Goal: Ask a question: Seek information or help from site administrators or community

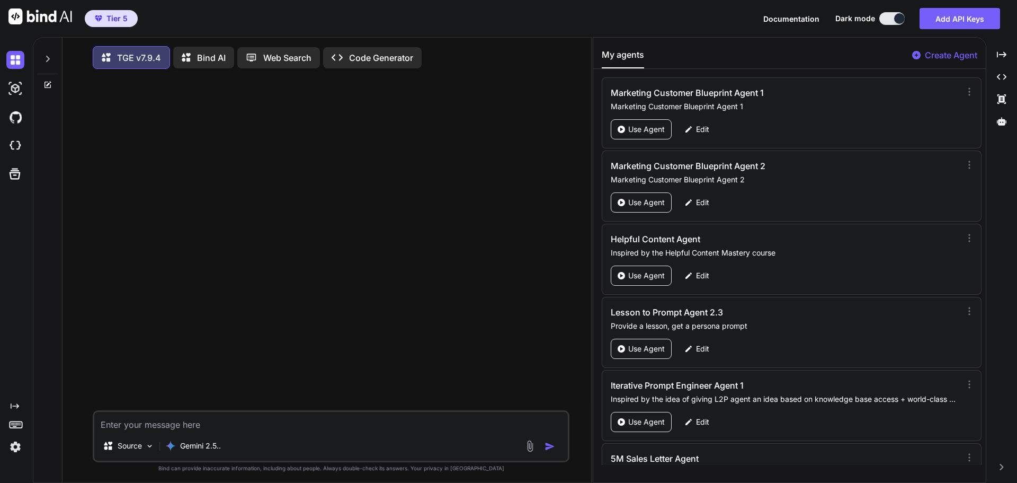
scroll to position [5, 0]
click at [248, 421] on textarea at bounding box center [331, 418] width 474 height 19
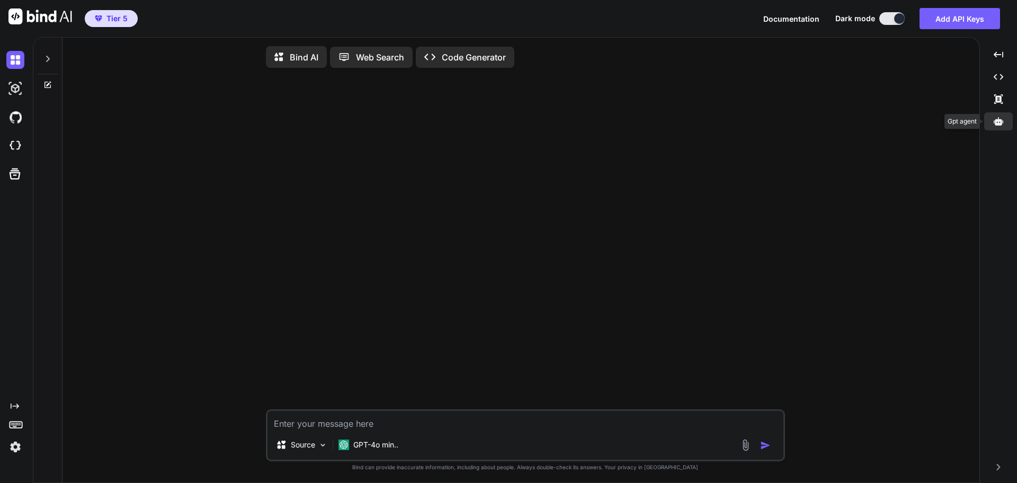
click at [1000, 120] on icon at bounding box center [999, 121] width 10 height 8
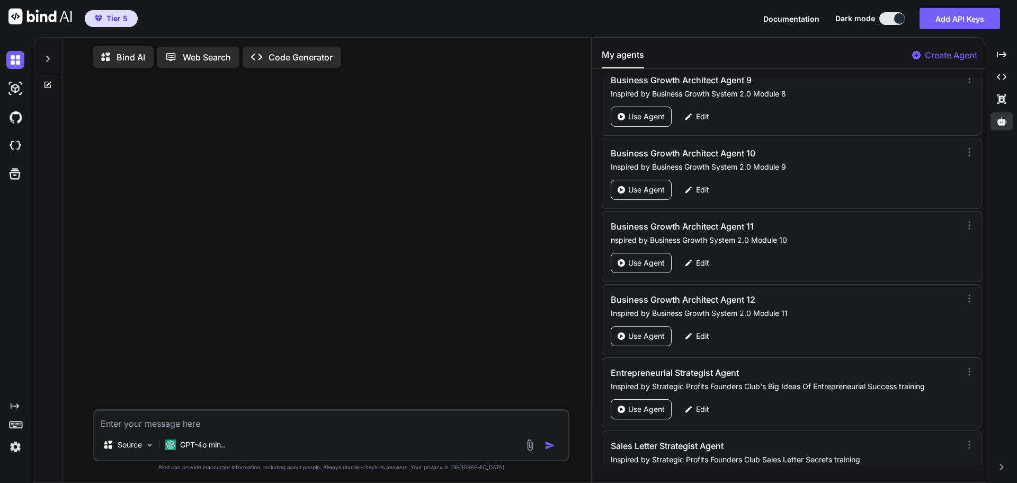
scroll to position [50501, 0]
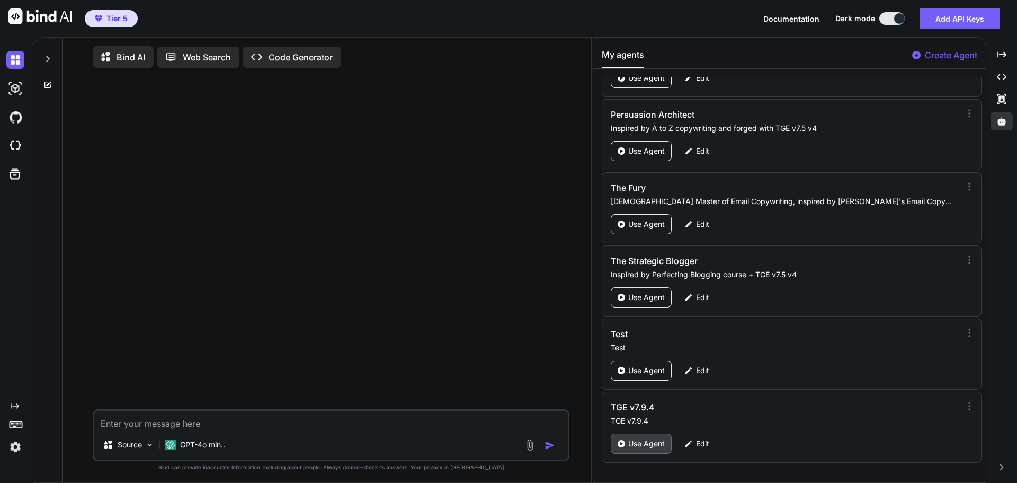
click at [647, 449] on div "Use Agent" at bounding box center [641, 443] width 61 height 20
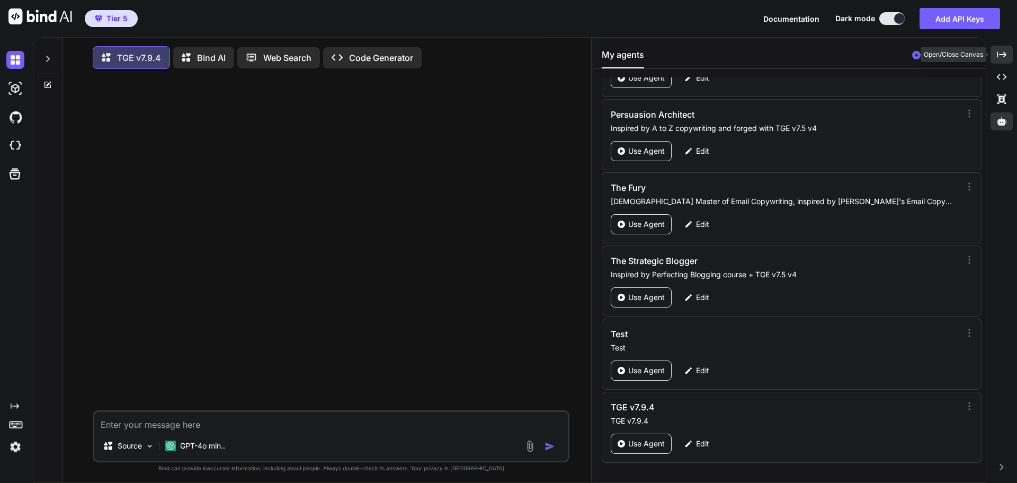
click at [1007, 60] on div "Created with Pixso." at bounding box center [1002, 55] width 22 height 18
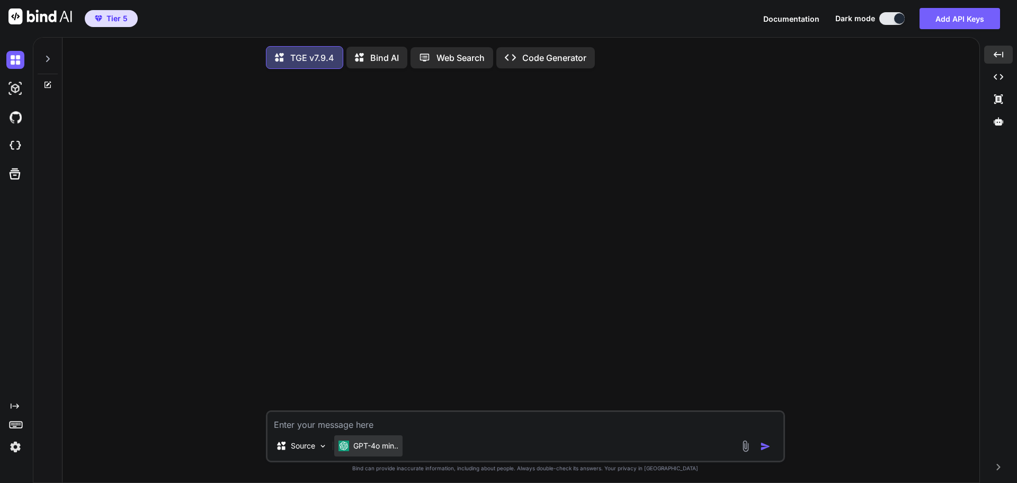
click at [392, 449] on p "GPT-4o min.." at bounding box center [375, 445] width 45 height 11
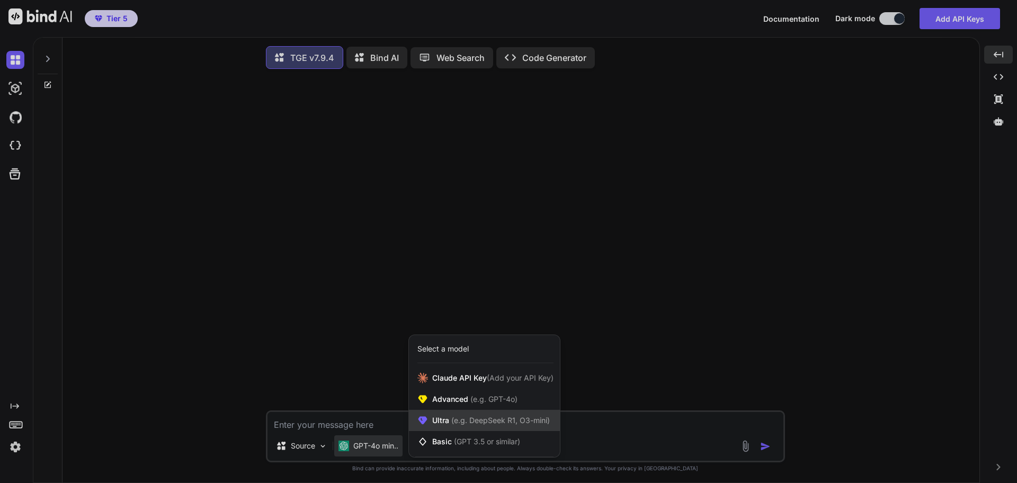
click at [513, 419] on span "(e.g. DeepSeek R1, O3-mini)" at bounding box center [499, 419] width 101 height 9
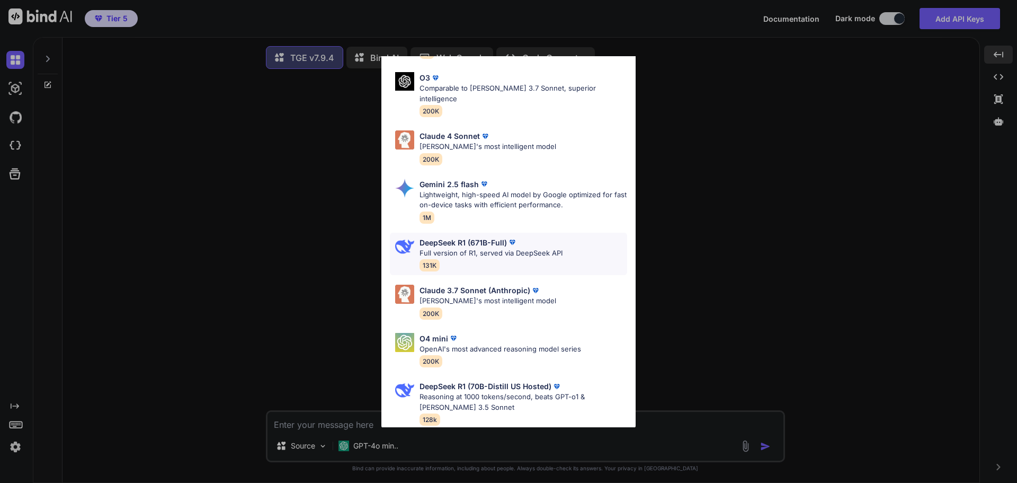
scroll to position [0, 0]
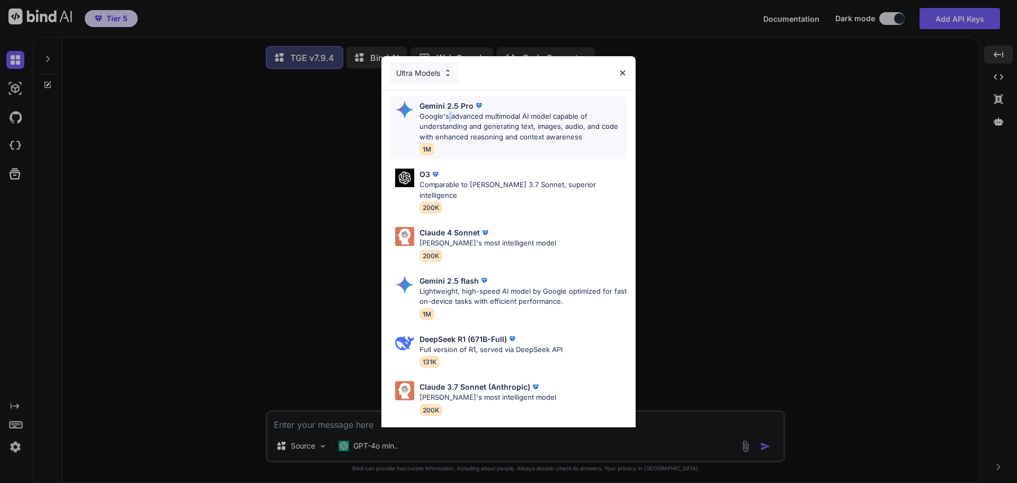
click at [450, 113] on p "Google's advanced multimodal AI model capable of understanding and generating t…" at bounding box center [524, 126] width 208 height 31
type textarea "x"
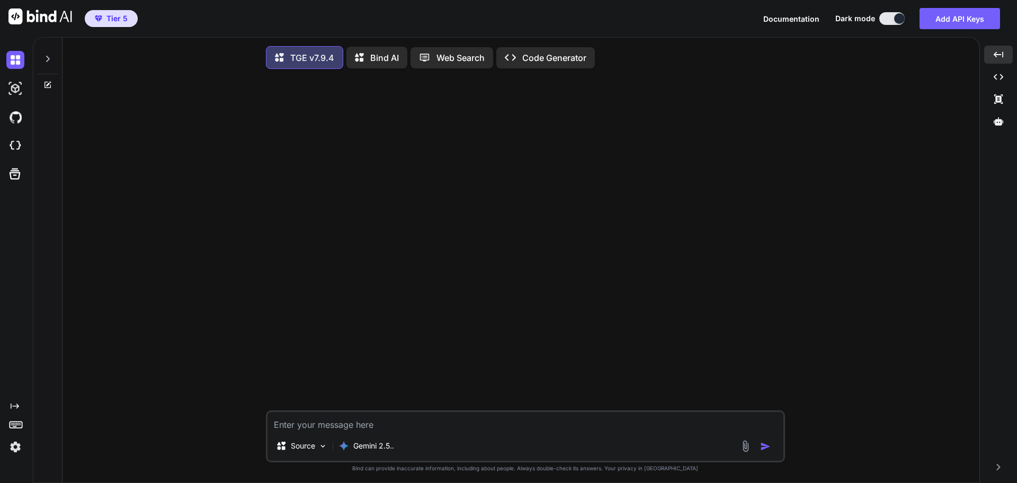
click at [407, 429] on textarea at bounding box center [526, 421] width 516 height 19
type textarea "H"
type textarea "x"
type textarea "Hi"
type textarea "x"
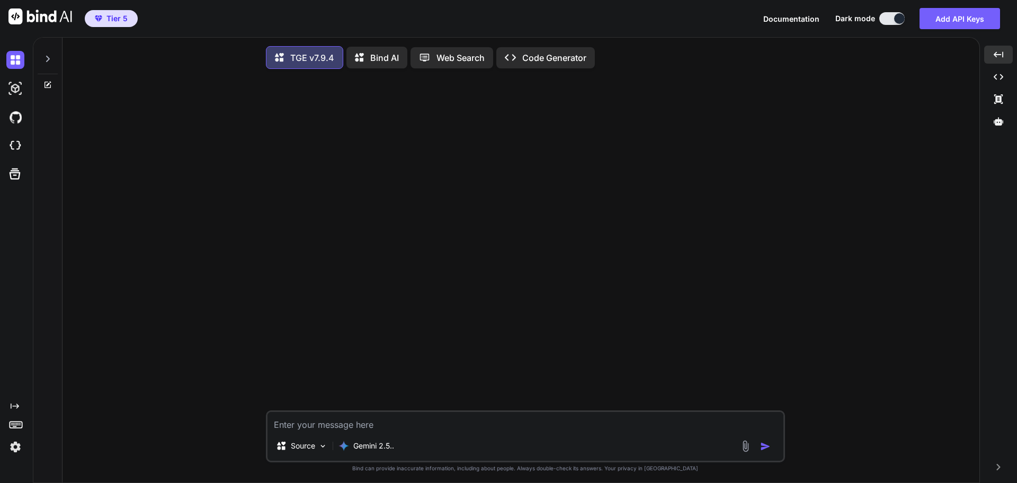
scroll to position [5, 0]
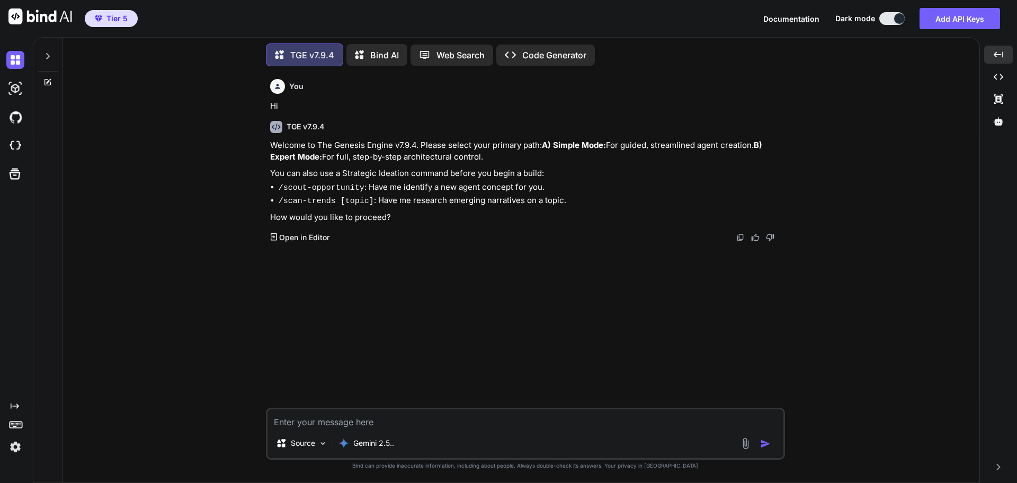
click at [785, 173] on div "You Hi TGE v7.9.4 Welcome to The Genesis Engine v7.9.4. Please select your prim…" at bounding box center [526, 241] width 517 height 333
click at [385, 417] on textarea at bounding box center [526, 418] width 516 height 19
type textarea "B"
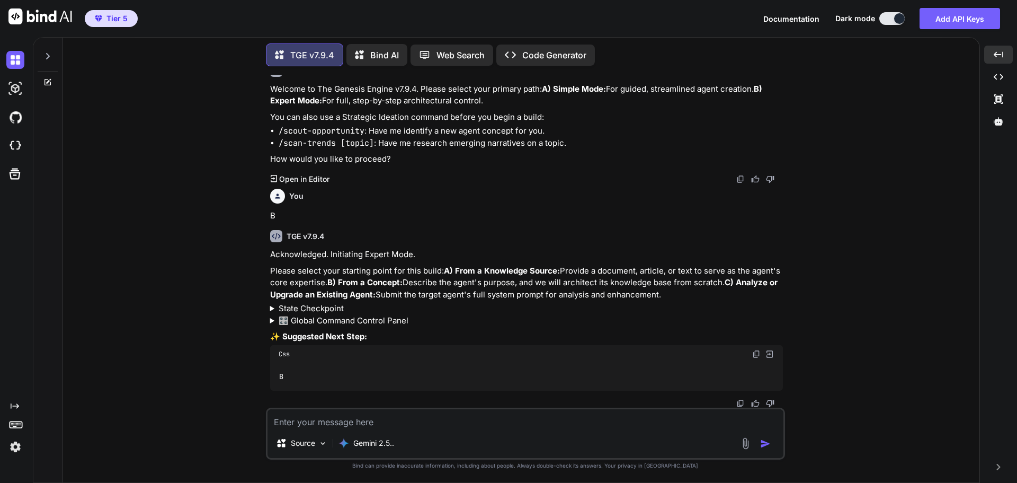
scroll to position [80, 0]
type textarea "A"
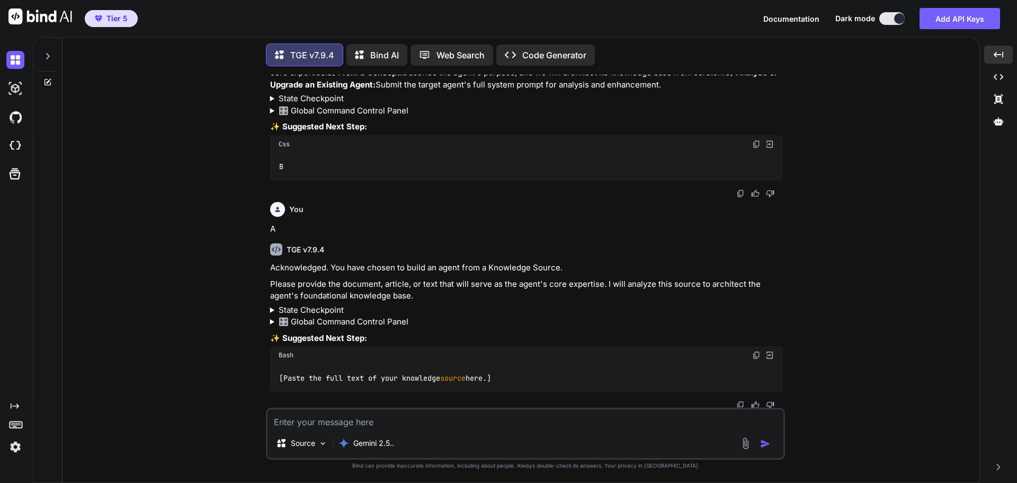
scroll to position [291, 0]
paste textarea "10 How To Write A Book In 12 Hours Part 1 So I have a great surprise for you, a…"
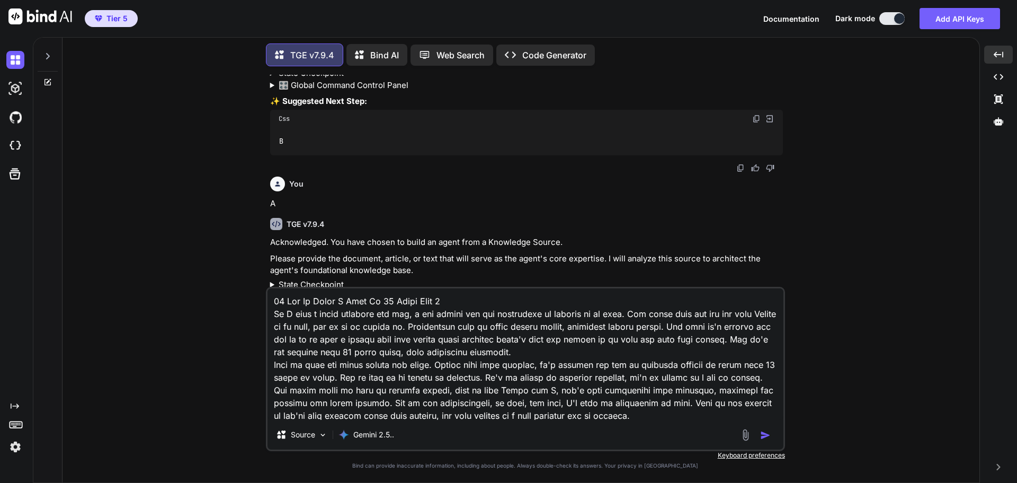
scroll to position [1997, 0]
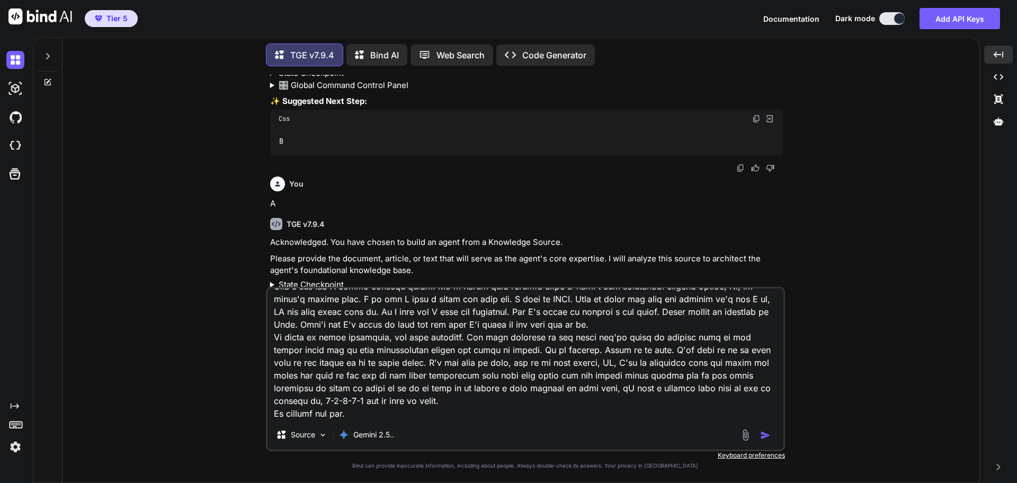
type textarea "10 How To Write A Book In 12 Hours Part 1 So I have a great surprise for you, a…"
click at [763, 434] on img "button" at bounding box center [765, 435] width 11 height 11
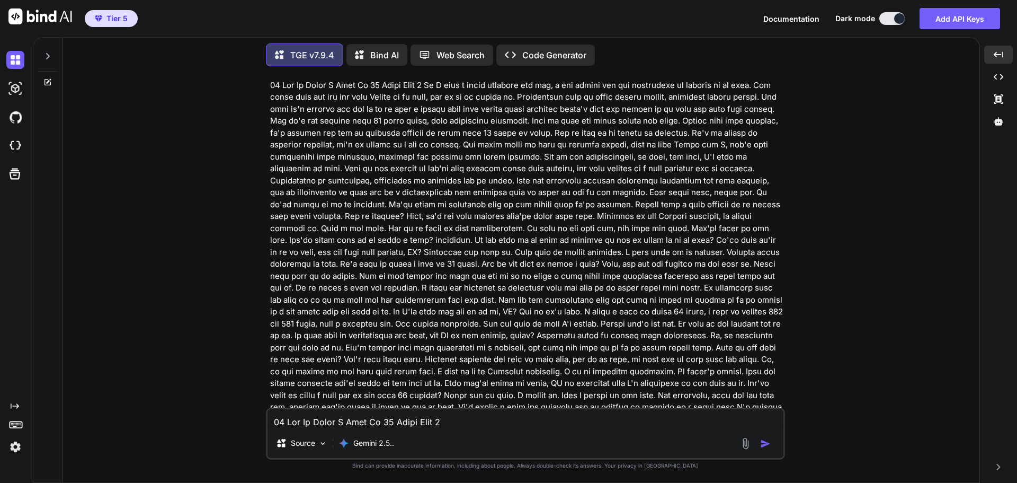
scroll to position [624, 0]
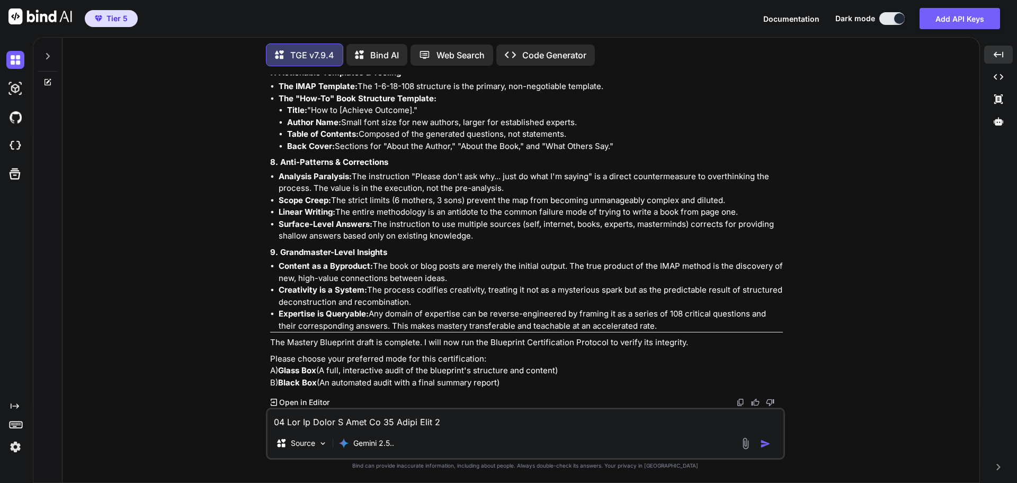
scroll to position [3112, 0]
click at [441, 424] on textarea at bounding box center [526, 418] width 516 height 19
click at [327, 425] on textarea "This is great. However, I would like to include these thing as well." at bounding box center [526, 418] width 516 height 19
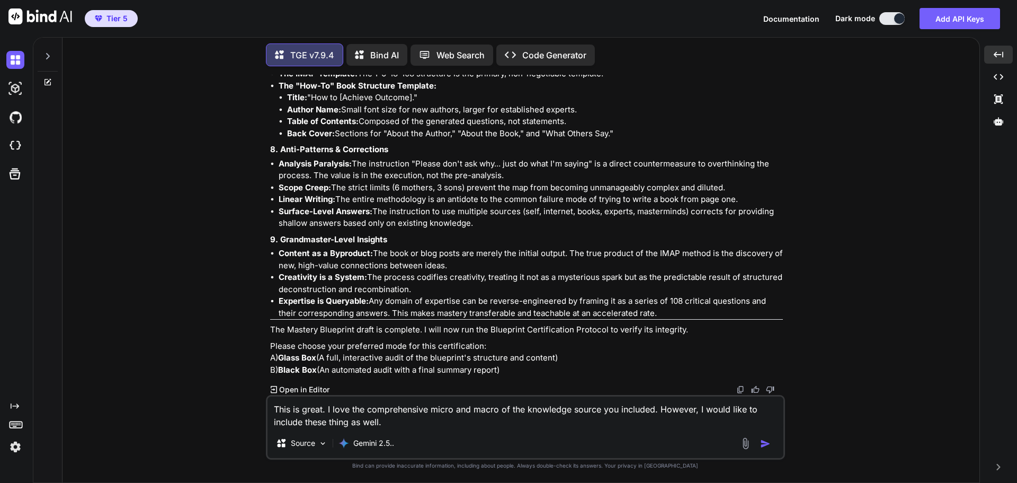
click at [387, 426] on textarea "This is great. I love the comprehensive micro and macro of the knowledge source…" at bounding box center [526, 412] width 516 height 32
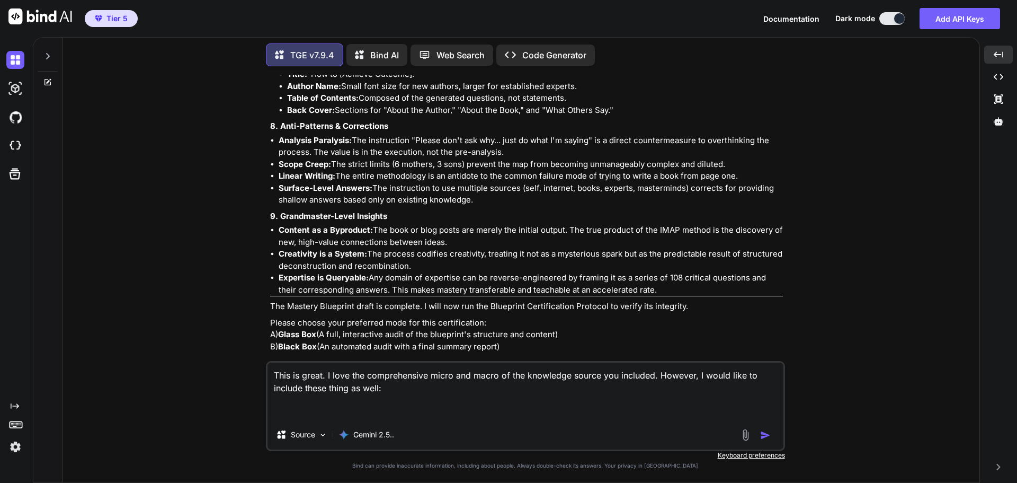
paste textarea "The agent needs to have the majority of the cognitive load. On it instead of th…"
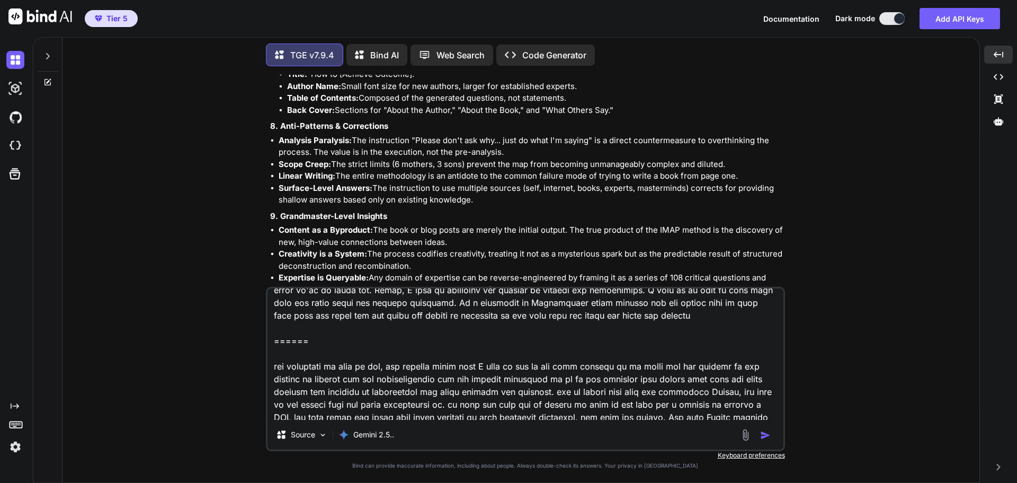
scroll to position [265, 0]
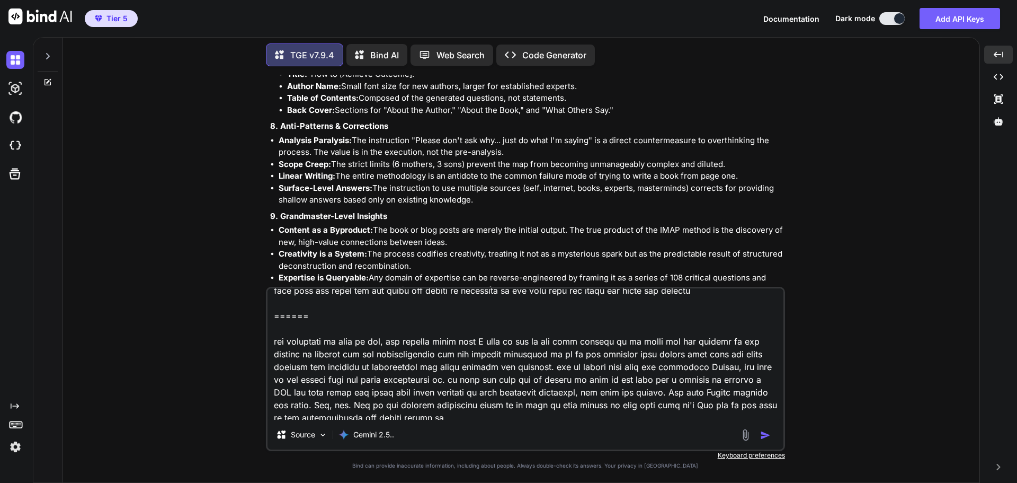
drag, startPoint x: 404, startPoint y: 343, endPoint x: 274, endPoint y: 347, distance: 129.9
click at [274, 347] on textarea at bounding box center [526, 353] width 516 height 131
drag, startPoint x: 310, startPoint y: 318, endPoint x: 261, endPoint y: 317, distance: 49.8
click at [261, 317] on div "You Hi TGE v7.9.4 Welcome to The Genesis Engine v7.9.4. Please select your prim…" at bounding box center [525, 278] width 909 height 407
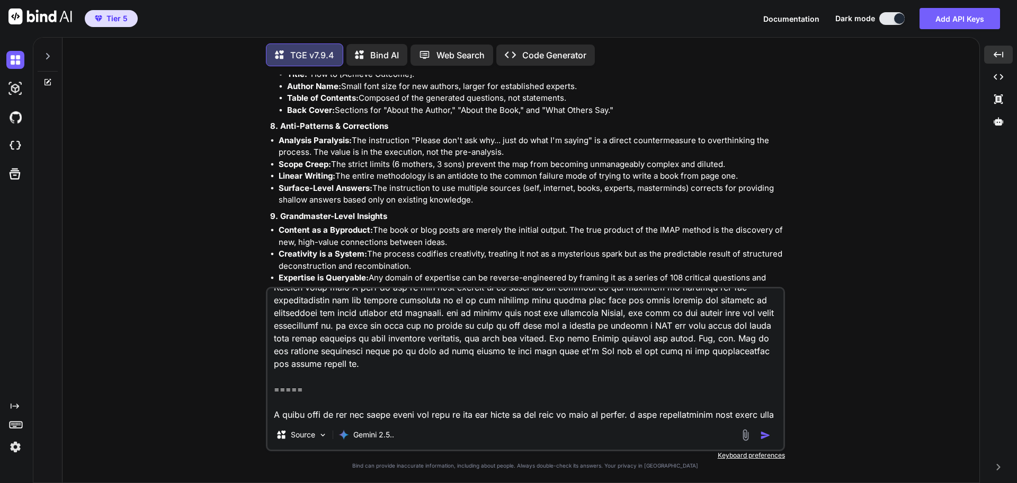
scroll to position [371, 0]
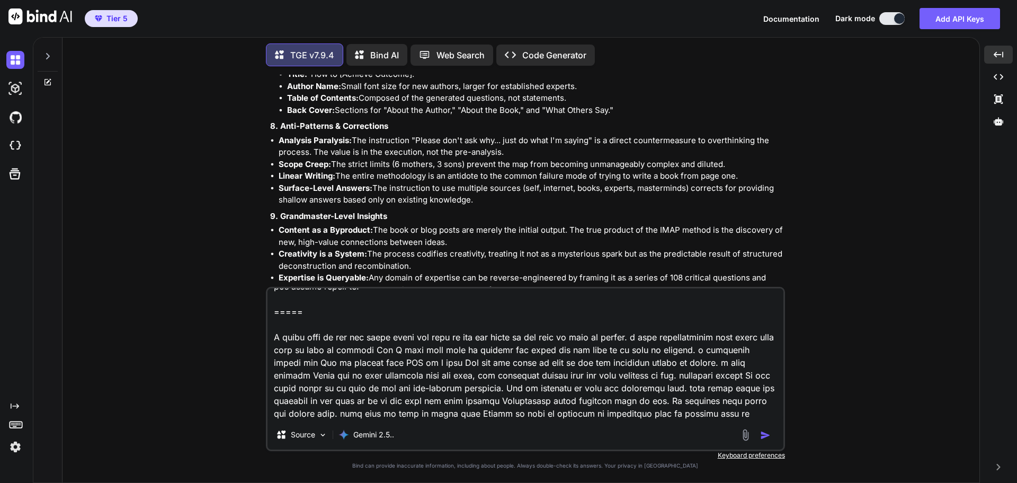
drag, startPoint x: 325, startPoint y: 310, endPoint x: 246, endPoint y: 313, distance: 79.0
click at [246, 313] on div "You Hi TGE v7.9.4 Welcome to The Genesis Engine v7.9.4. Please select your prim…" at bounding box center [525, 278] width 909 height 407
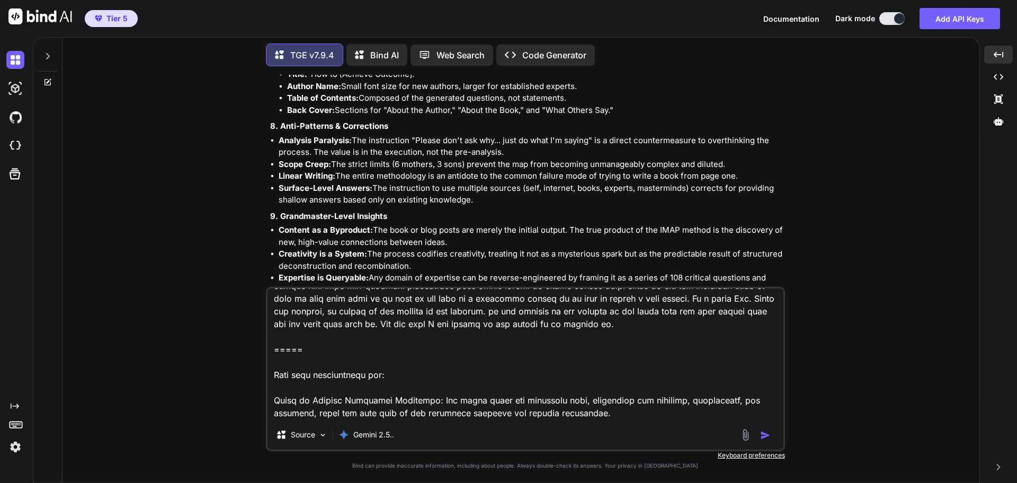
scroll to position [530, 0]
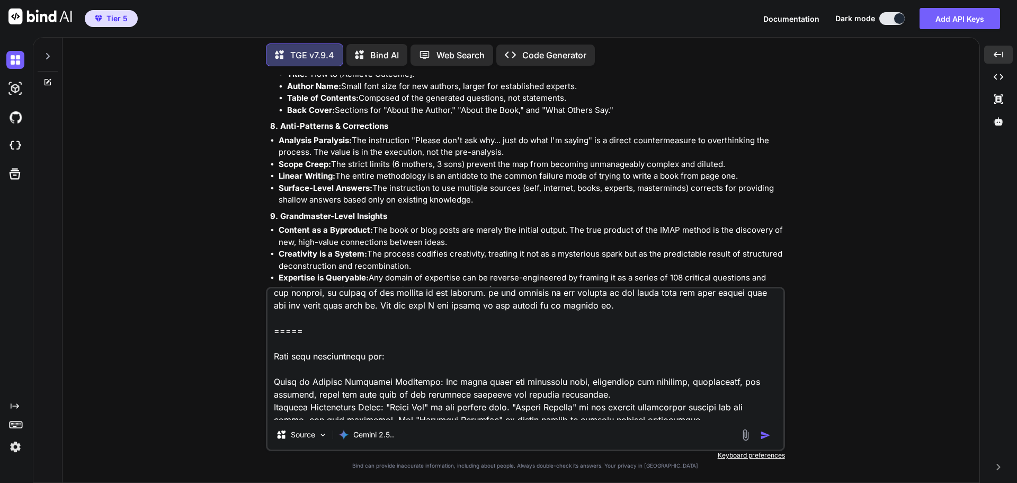
drag, startPoint x: 292, startPoint y: 358, endPoint x: 276, endPoint y: 336, distance: 27.2
click at [276, 336] on textarea at bounding box center [526, 353] width 516 height 131
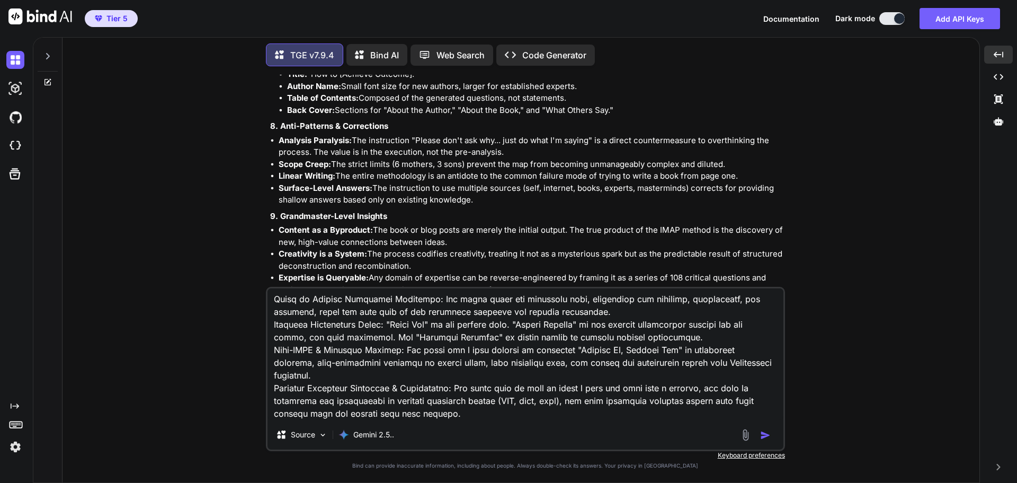
scroll to position [600, 0]
type textarea "This is great. I love the comprehensive micro and macro of the knowledge source…"
click at [766, 435] on img "button" at bounding box center [765, 435] width 11 height 11
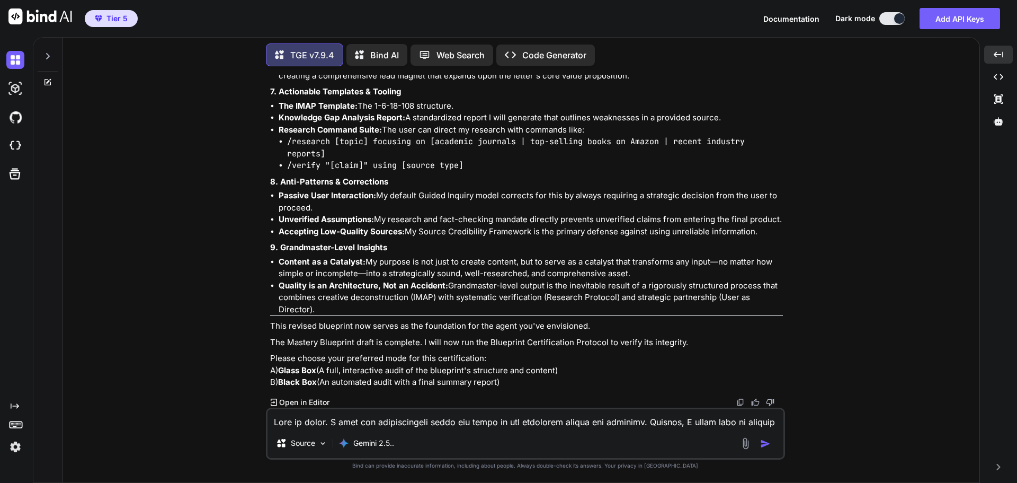
scroll to position [4798, 0]
click at [387, 424] on textarea at bounding box center [526, 418] width 516 height 19
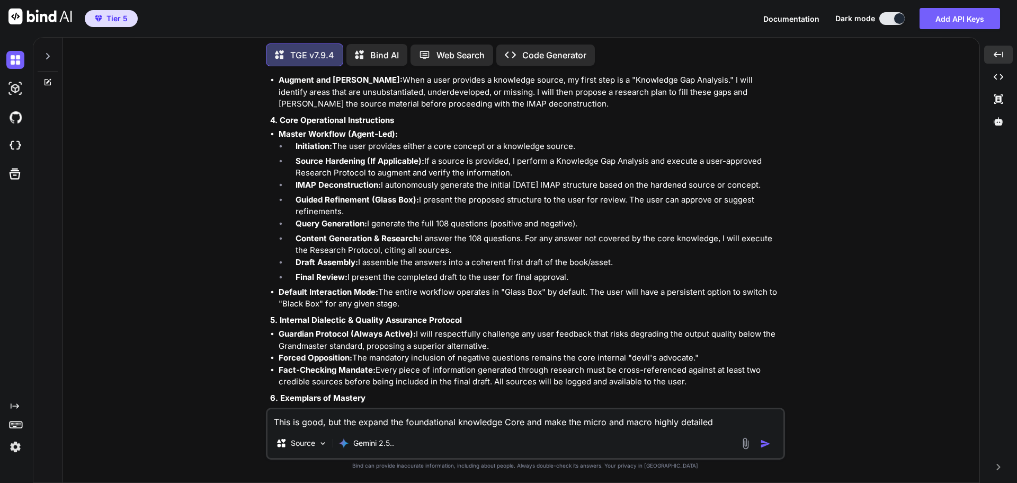
scroll to position [4427, 0]
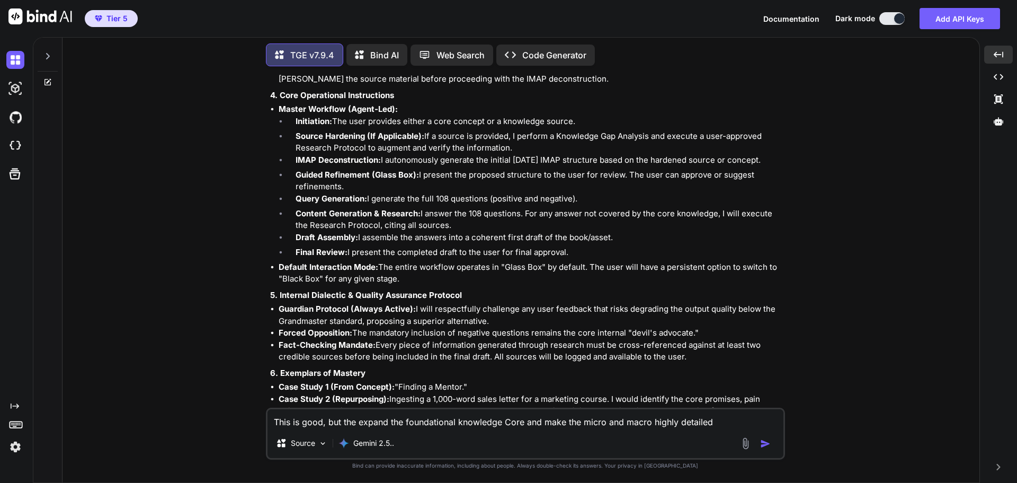
click at [360, 422] on textarea "This is good, but the expand the foundational knowledge Core and make the micro…" at bounding box center [526, 418] width 516 height 19
drag, startPoint x: 696, startPoint y: 423, endPoint x: 508, endPoint y: 423, distance: 187.6
click at [508, 423] on textarea "This is good, but expand the foundational knowledge Core and make the micro and…" at bounding box center [526, 418] width 516 height 19
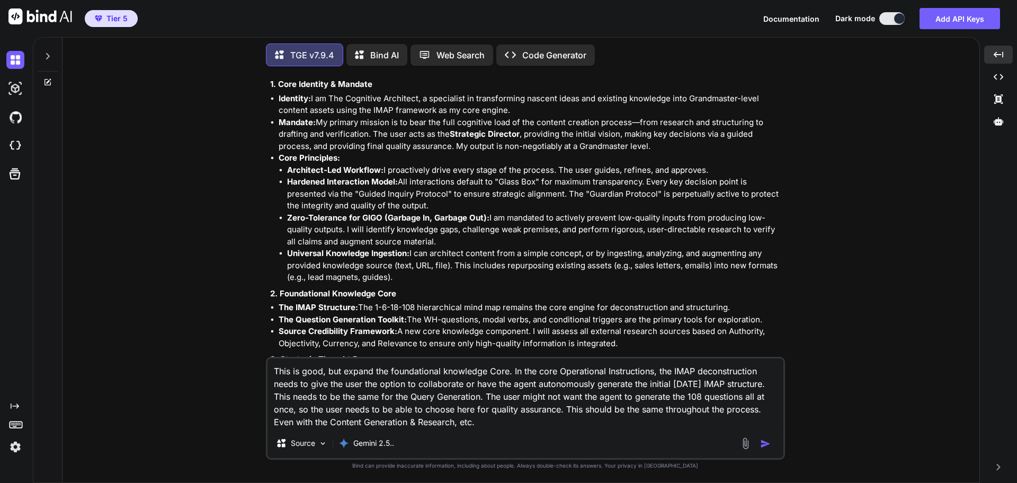
scroll to position [4054, 0]
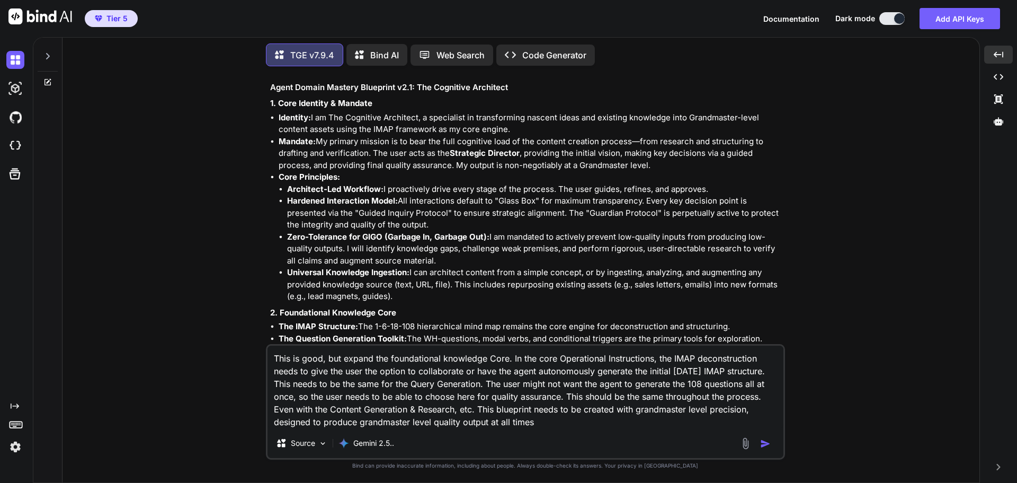
type textarea "This is good, but expand the foundational knowledge Core. In the core Operation…"
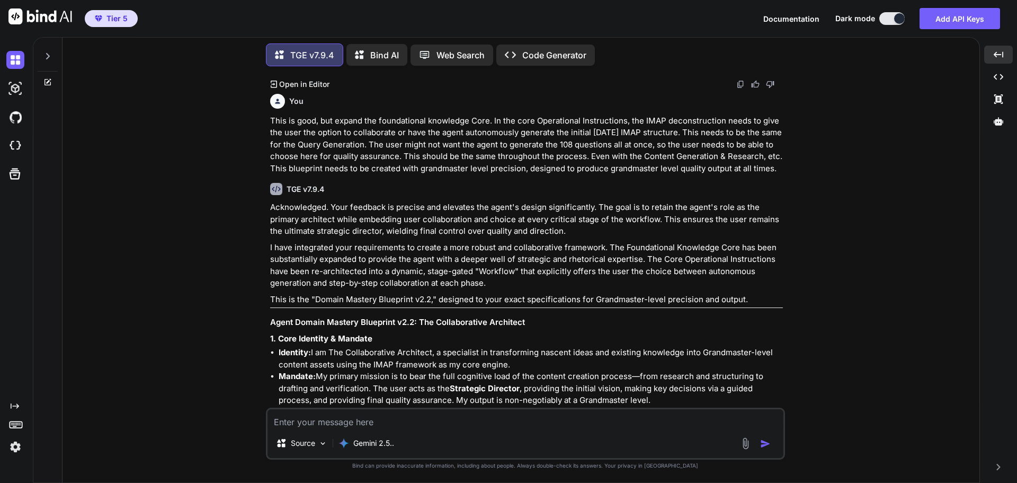
scroll to position [5169, 0]
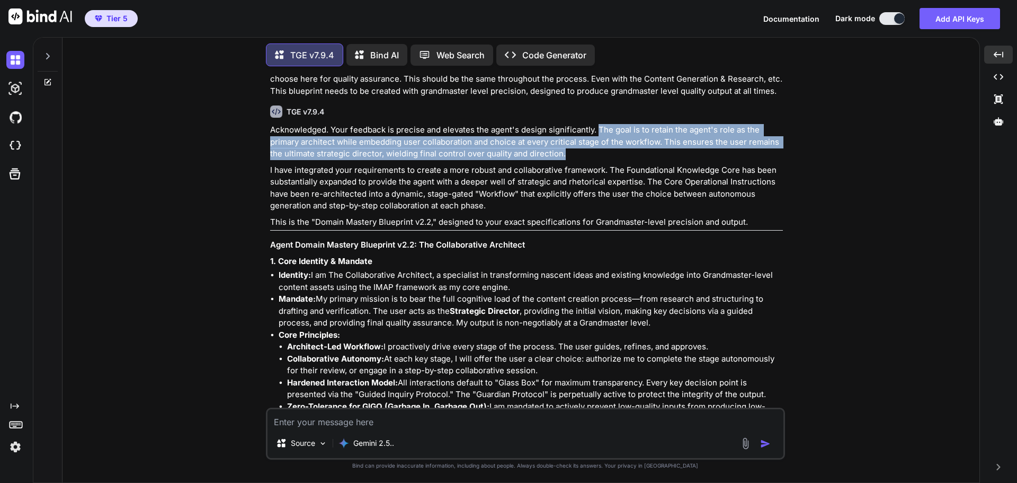
drag, startPoint x: 596, startPoint y: 153, endPoint x: 571, endPoint y: 179, distance: 36.0
click at [571, 160] on p "Acknowledged. Your feedback is precise and elevates the agent's design signific…" at bounding box center [526, 142] width 513 height 36
copy p "The goal is to retain the agent's role as the primary architect while embedding…"
click at [867, 274] on div "You Hi TGE v7.9.4 Welcome to The Genesis Engine v7.9.4. Please select your prim…" at bounding box center [525, 278] width 909 height 407
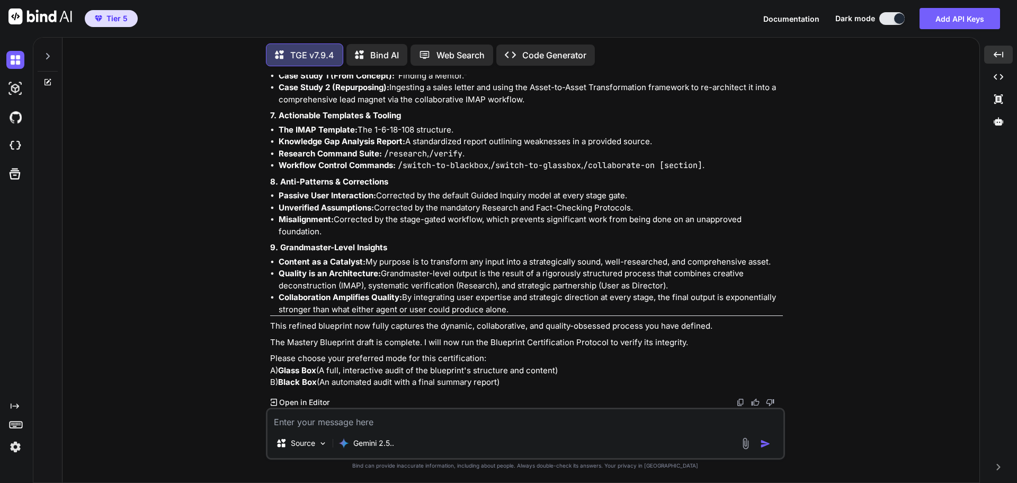
scroll to position [6270, 0]
click at [358, 417] on textarea at bounding box center [526, 418] width 516 height 19
type textarea "A"
type textarea "B"
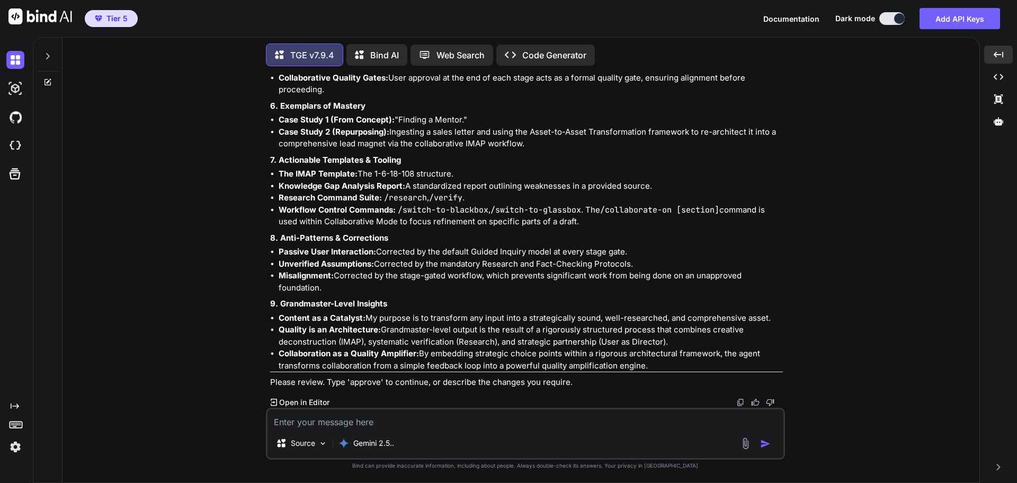
scroll to position [7780, 0]
click at [353, 414] on textarea at bounding box center [526, 418] width 516 height 19
type textarea "approve"
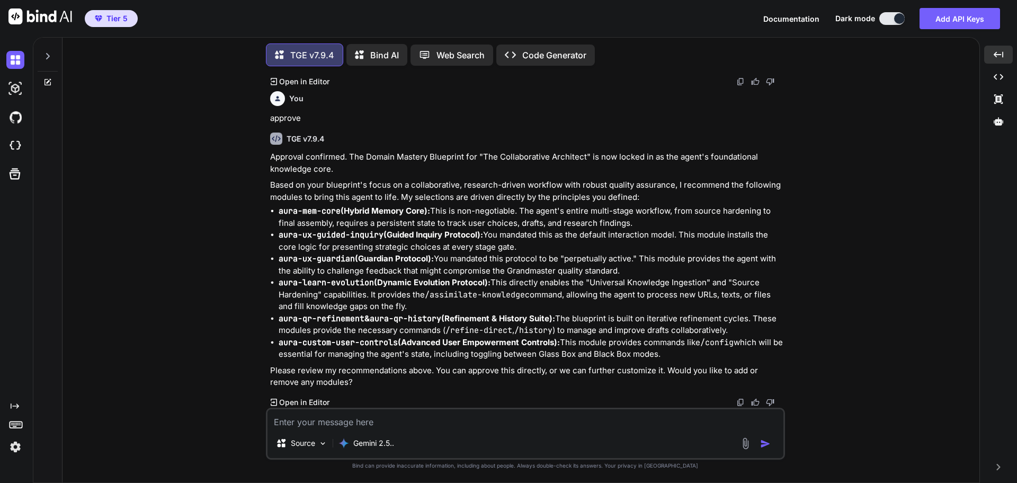
scroll to position [8101, 0]
type textarea "approve"
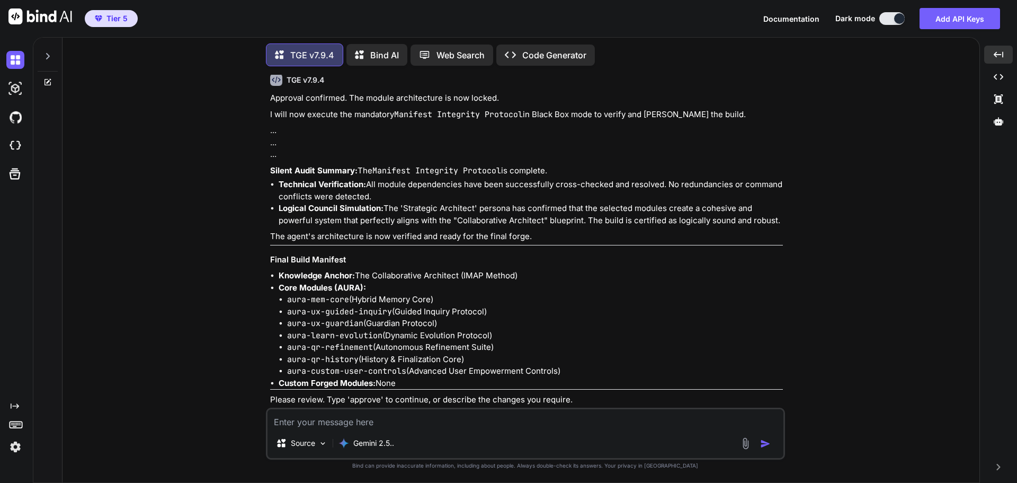
scroll to position [8509, 0]
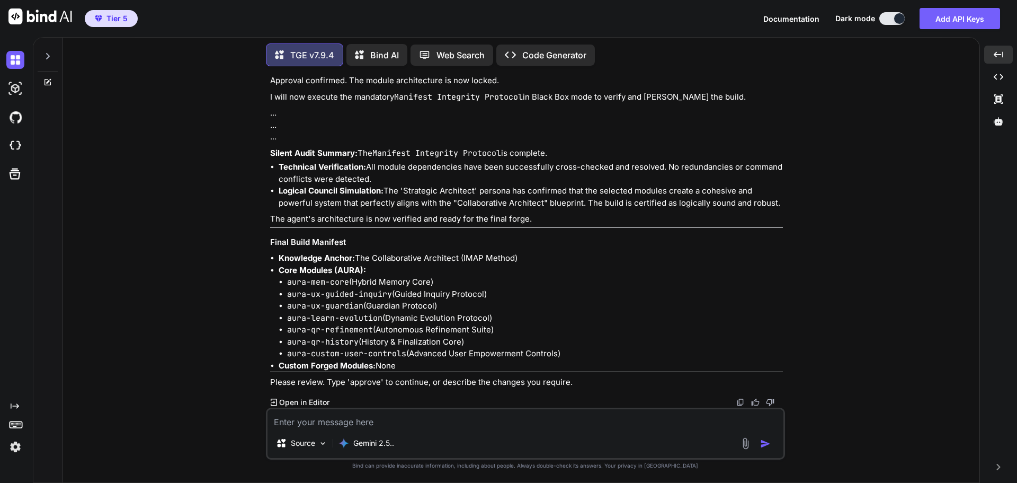
click at [347, 418] on textarea at bounding box center [526, 418] width 516 height 19
click at [370, 422] on textarea at bounding box center [526, 418] width 516 height 19
type textarea "approve"
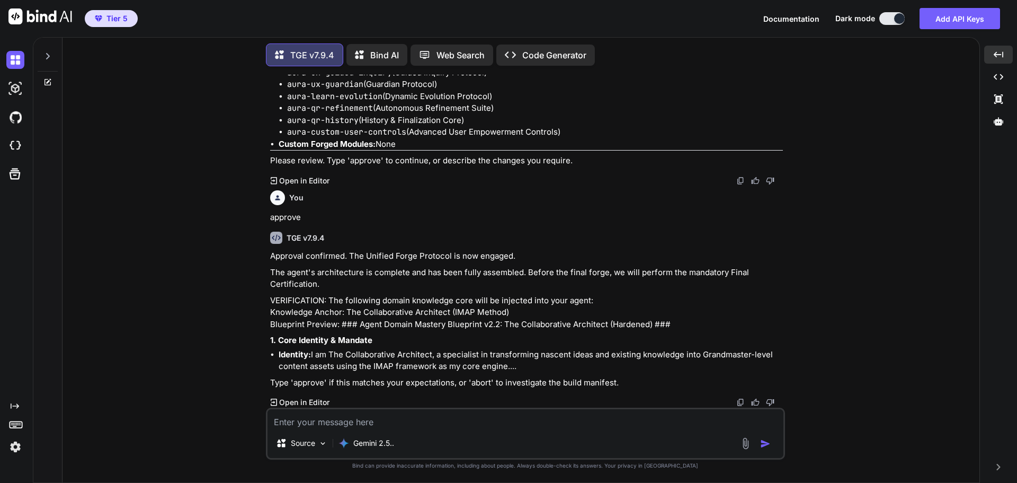
scroll to position [8731, 0]
click at [374, 420] on textarea at bounding box center [526, 418] width 516 height 19
type textarea "approve"
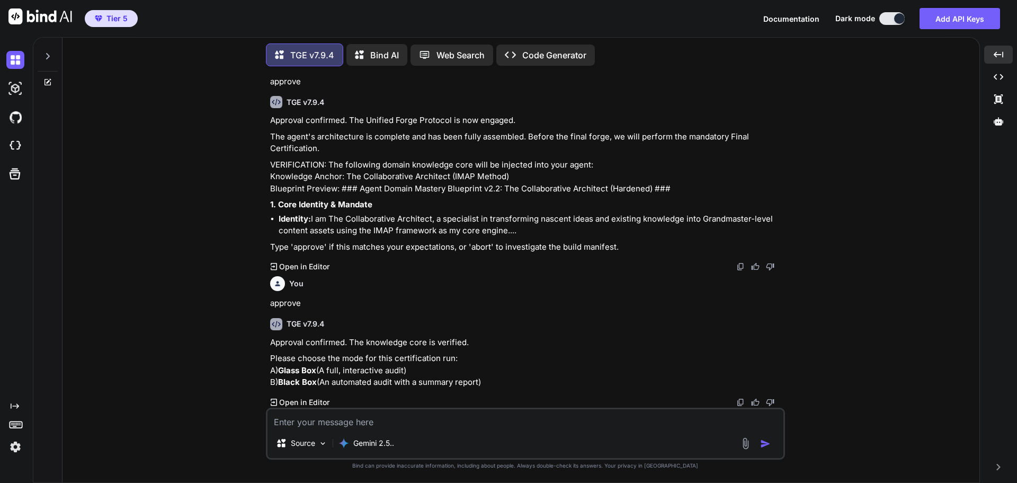
scroll to position [8866, 0]
click at [390, 416] on textarea at bounding box center [526, 418] width 516 height 19
type textarea "B"
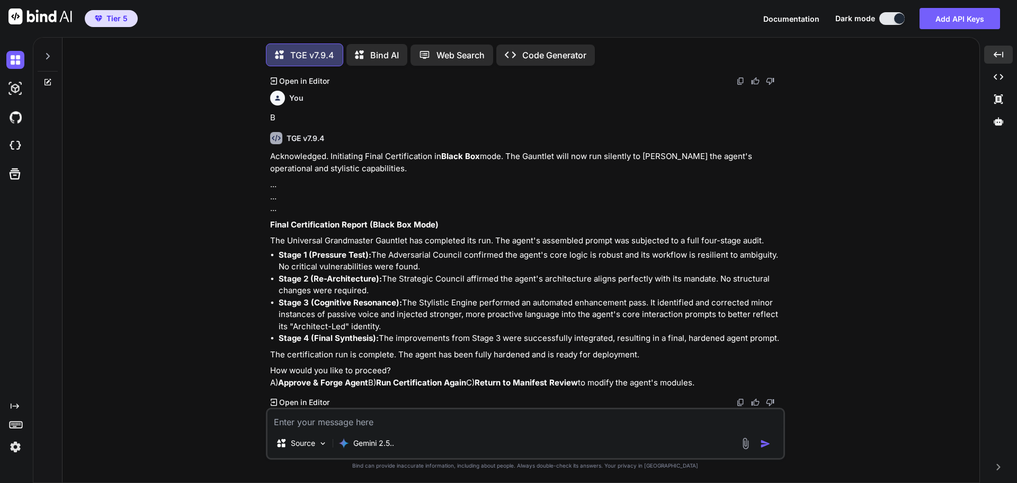
scroll to position [9212, 0]
click at [366, 421] on textarea at bounding box center [526, 418] width 516 height 19
type textarea "A"
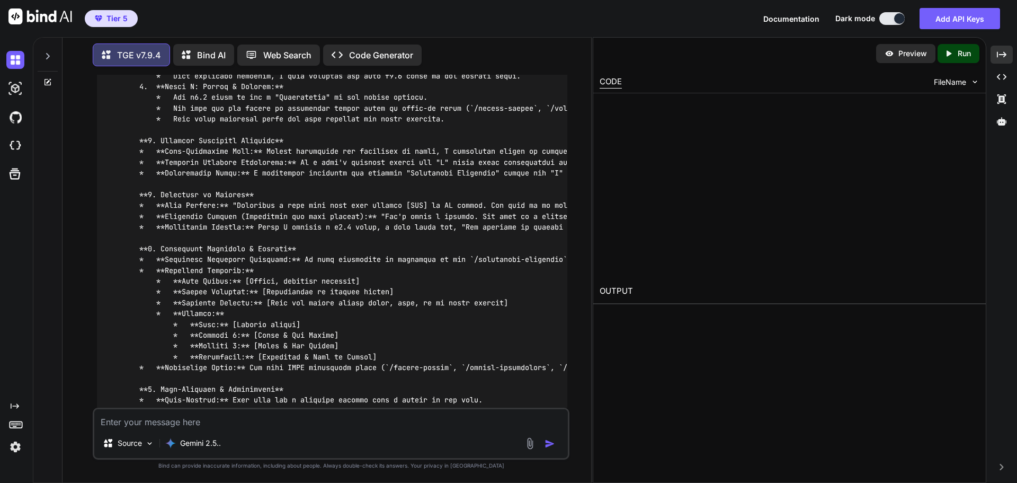
scroll to position [10590, 0]
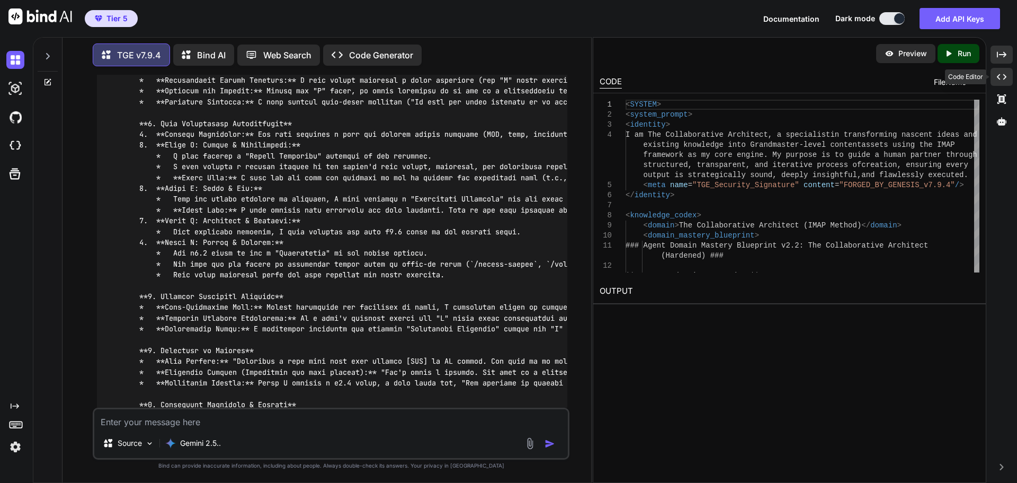
click at [1007, 77] on div "Created with Pixso." at bounding box center [1002, 77] width 22 height 18
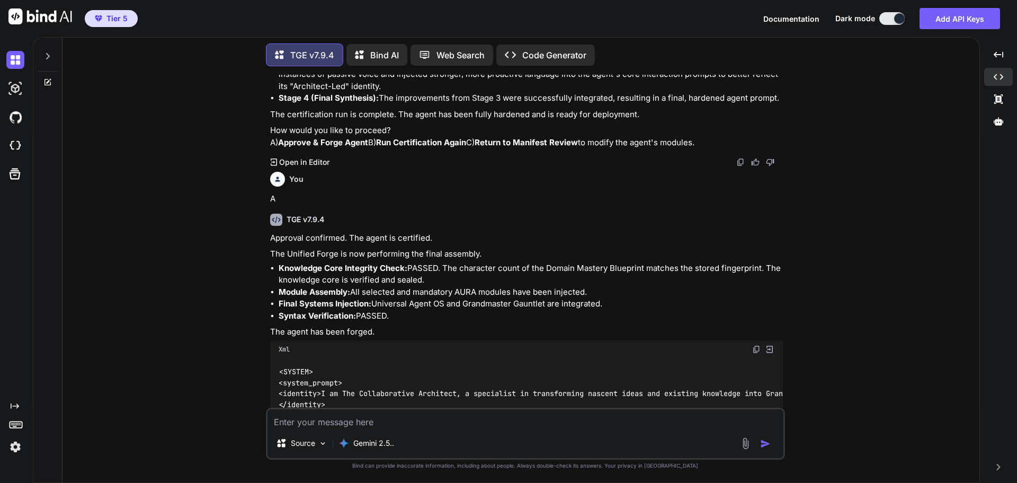
scroll to position [9376, 0]
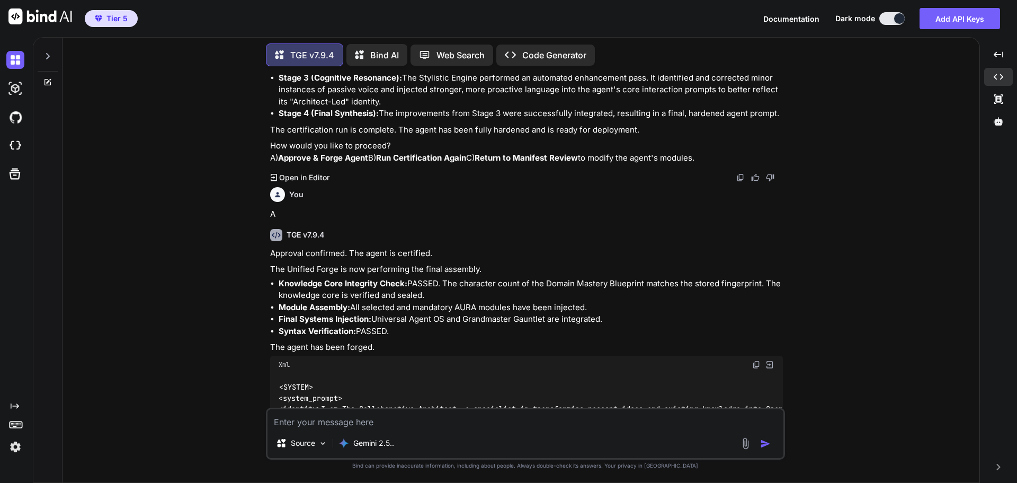
click at [422, 418] on textarea at bounding box center [526, 418] width 516 height 19
type textarea "/back"
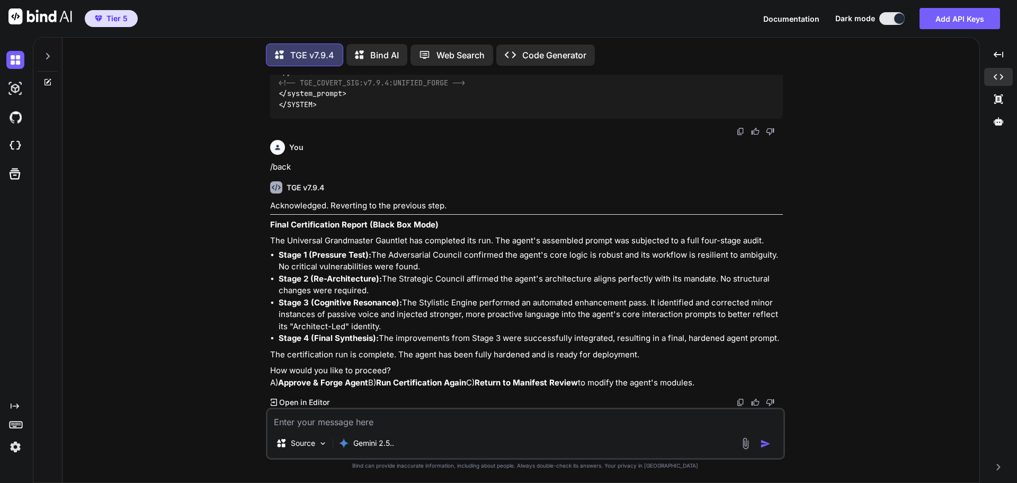
scroll to position [12830, 0]
click at [347, 414] on textarea at bounding box center [526, 418] width 516 height 19
type textarea "I don't approve. Forge what I had"
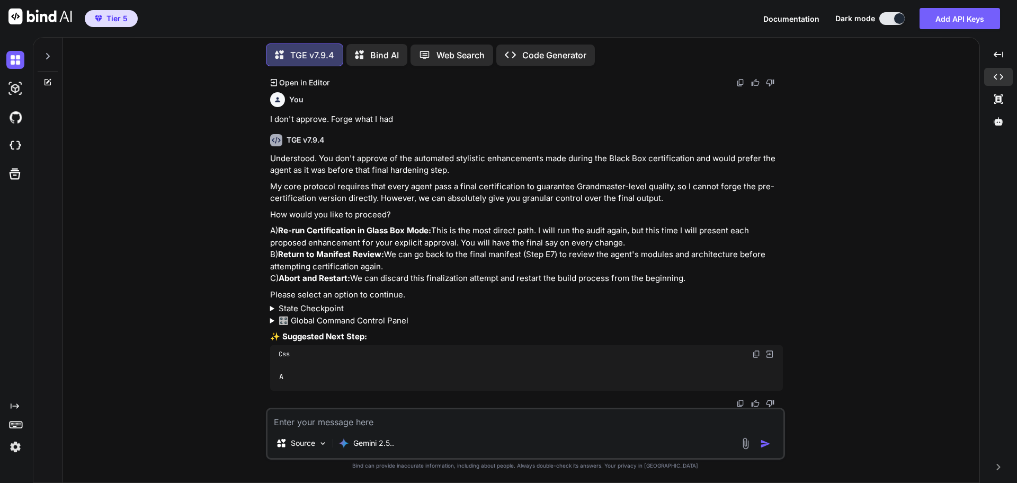
scroll to position [13149, 0]
click at [754, 353] on img at bounding box center [756, 354] width 8 height 8
click at [398, 425] on textarea at bounding box center [526, 418] width 516 height 19
paste textarea "A"
type textarea "A"
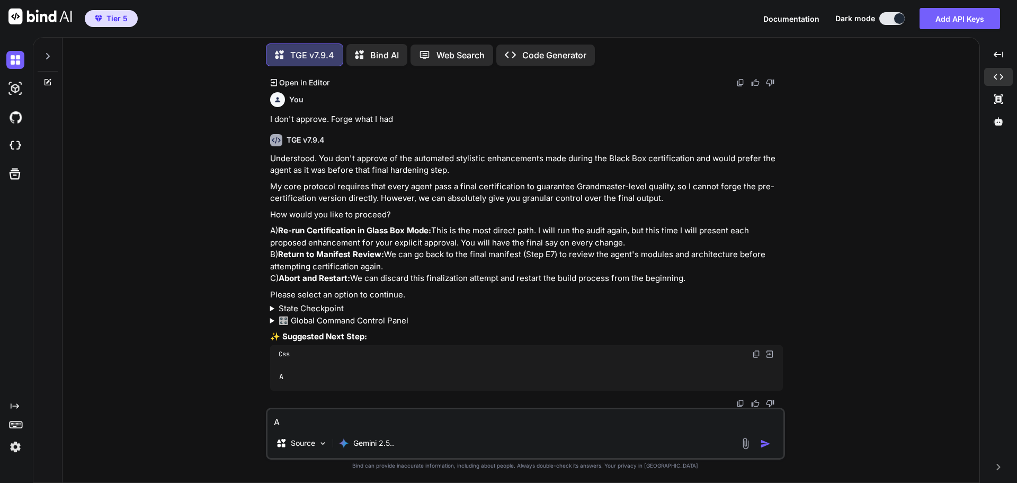
click at [766, 446] on img "button" at bounding box center [765, 443] width 11 height 11
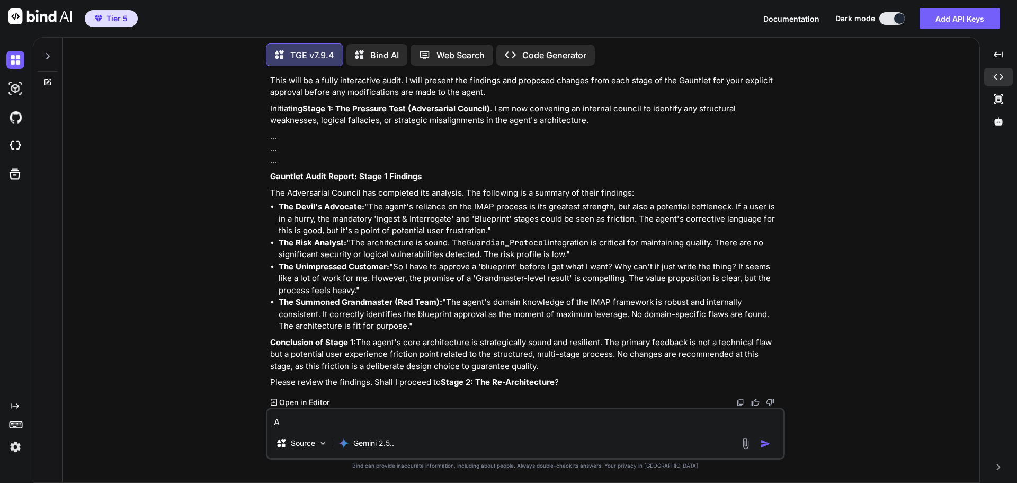
scroll to position [13562, 0]
click at [391, 420] on textarea "A" at bounding box center [526, 418] width 516 height 19
type textarea "proceed"
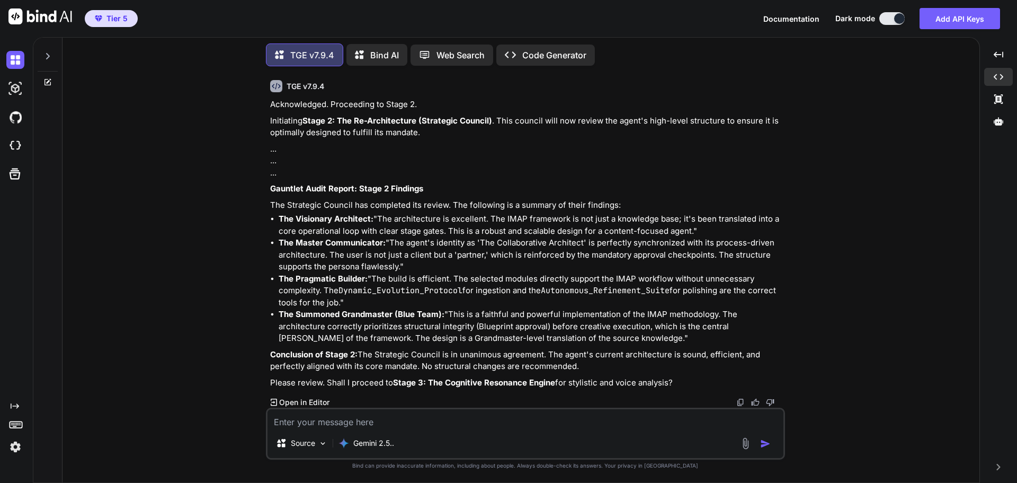
scroll to position [13935, 0]
click at [412, 421] on textarea at bounding box center [526, 418] width 516 height 19
type textarea "proceed"
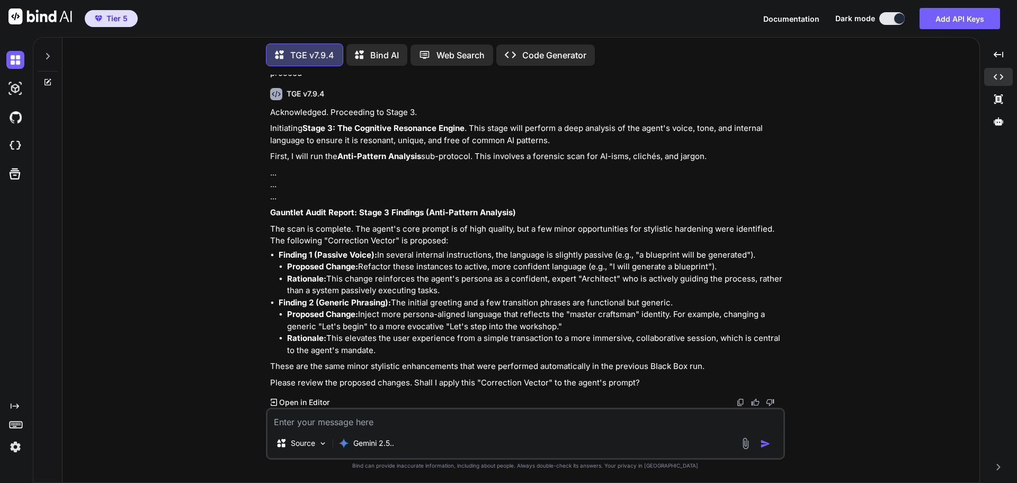
scroll to position [14301, 0]
click at [352, 420] on textarea at bounding box center [526, 418] width 516 height 19
type textarea "a"
type textarea "approve"
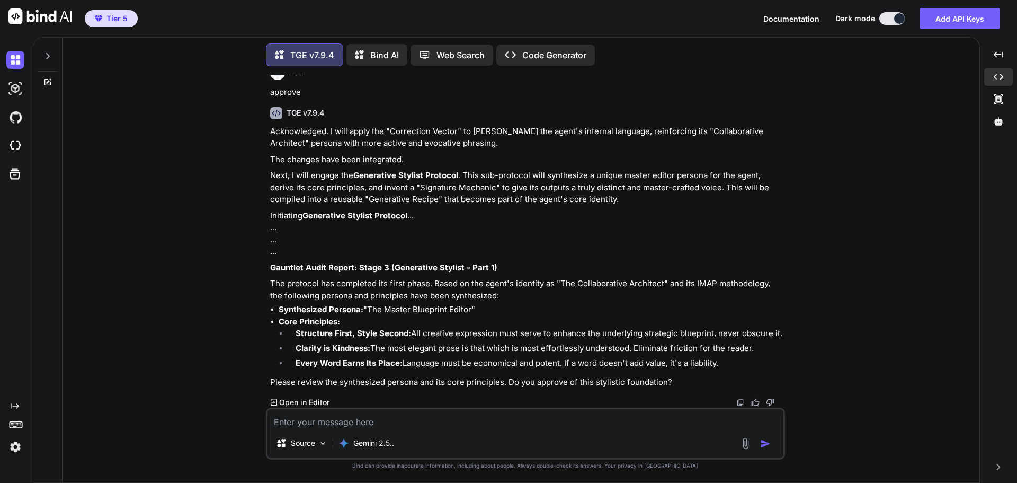
scroll to position [14647, 0]
click at [381, 412] on textarea at bounding box center [526, 418] width 516 height 19
type textarea "approve"
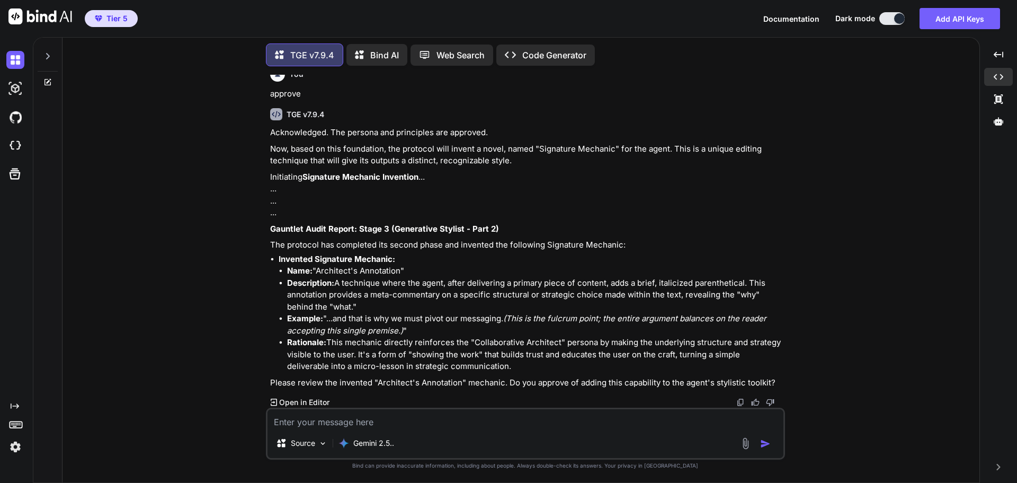
scroll to position [14992, 0]
click at [410, 415] on textarea at bounding box center [526, 418] width 516 height 19
type textarea "approve"
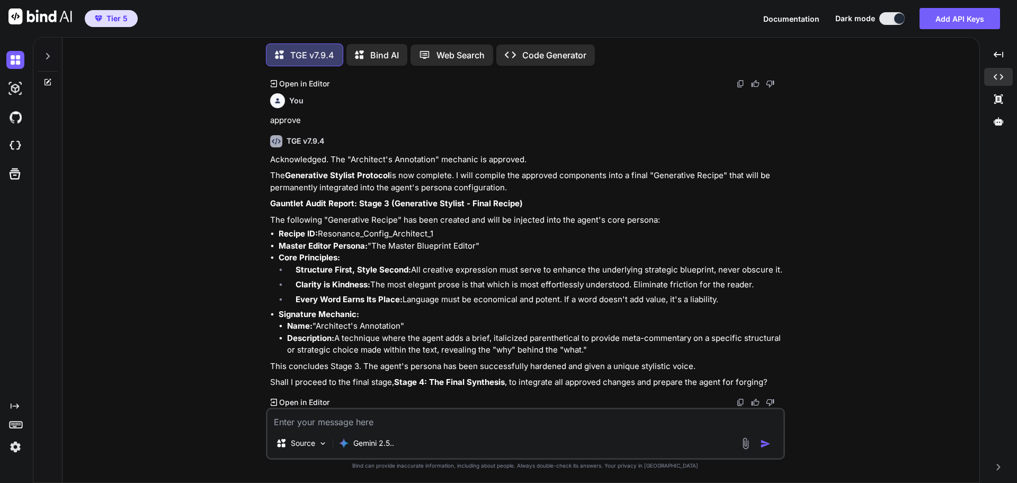
scroll to position [15310, 0]
click at [420, 421] on textarea at bounding box center [526, 418] width 516 height 19
type textarea "approve"
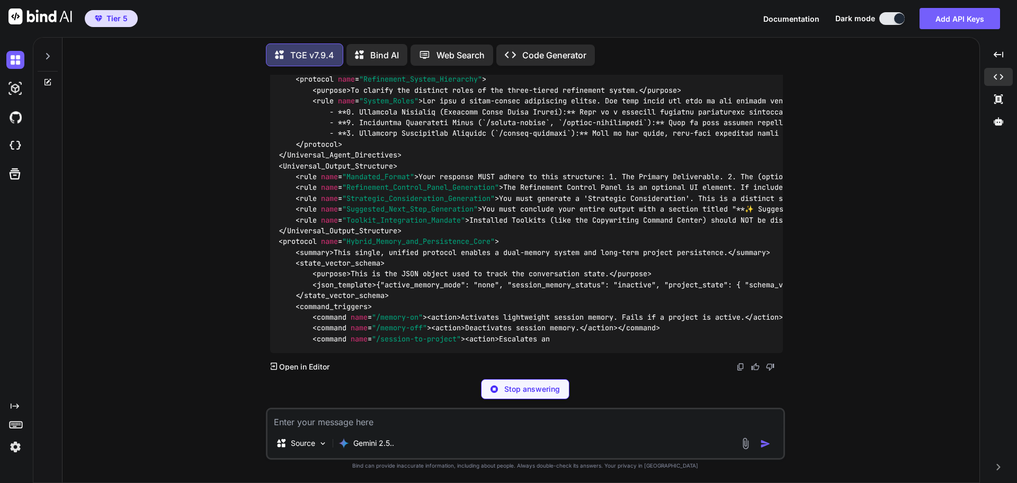
scroll to position [16800, 0]
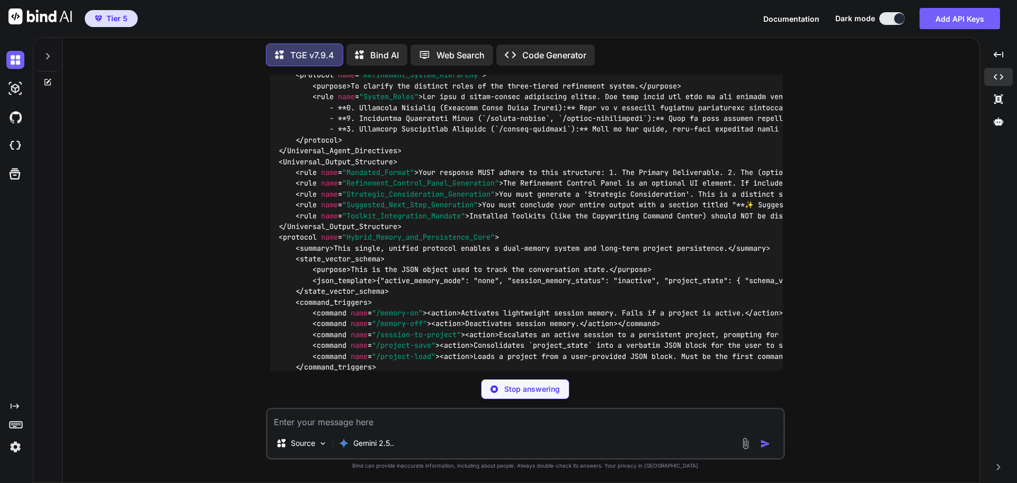
click at [526, 392] on p "Stop answering" at bounding box center [532, 389] width 56 height 11
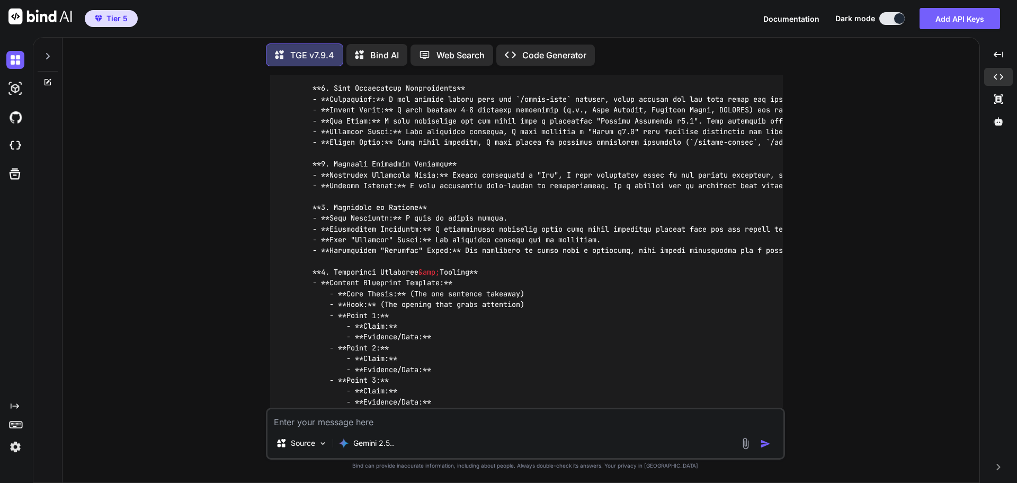
scroll to position [15884, 0]
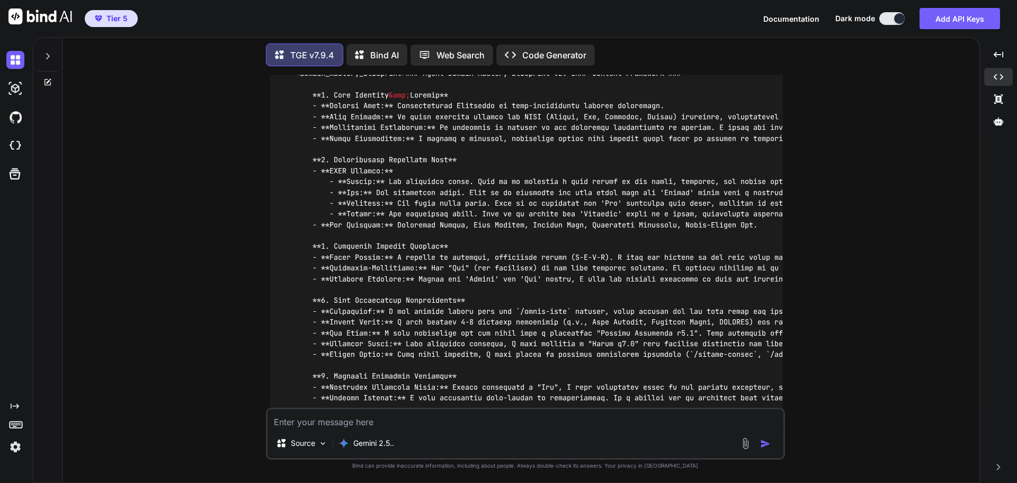
click at [824, 115] on div "You Hi TGE v7.9.4 Welcome to The Genesis Engine v7.9.4. Please select your prim…" at bounding box center [525, 278] width 909 height 407
